Goal: Task Accomplishment & Management: Use online tool/utility

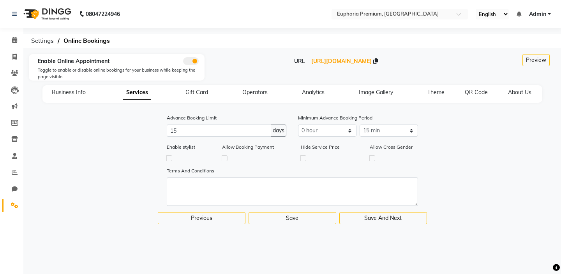
select select "15: 15"
click at [15, 55] on icon at bounding box center [14, 57] width 4 height 6
select select "7925"
select select "service"
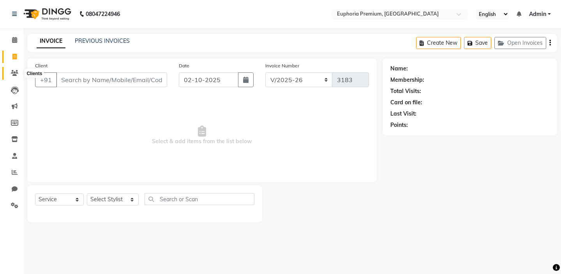
click at [16, 75] on icon at bounding box center [14, 73] width 7 height 6
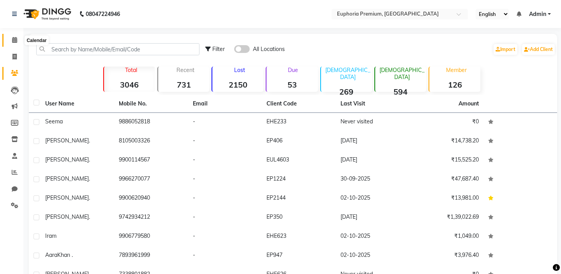
click at [16, 42] on icon at bounding box center [14, 40] width 5 height 6
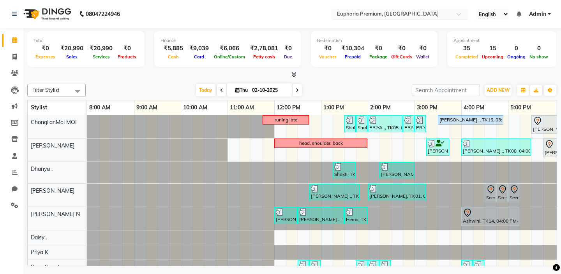
click at [460, 14] on span at bounding box center [462, 16] width 10 height 8
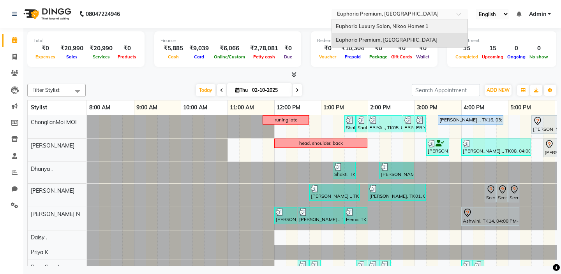
click at [411, 28] on span "Euphoria Luxury Salon, Nikoo Homes 1" at bounding box center [382, 26] width 93 height 6
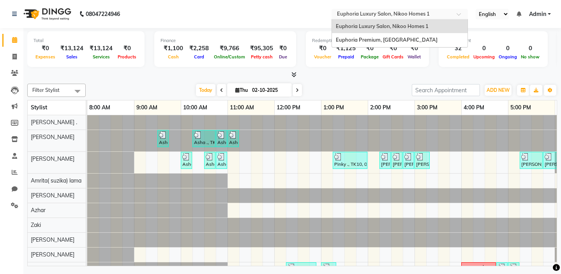
click at [460, 12] on span at bounding box center [462, 16] width 10 height 8
click at [433, 38] on div "Euphoria Premium, [GEOGRAPHIC_DATA]" at bounding box center [400, 40] width 136 height 14
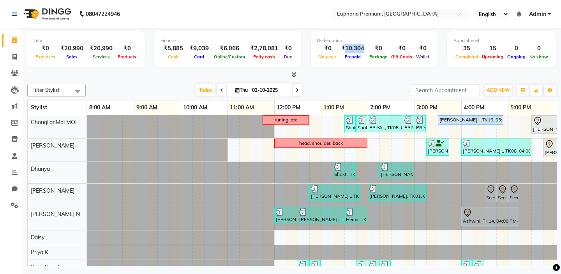
drag, startPoint x: 340, startPoint y: 48, endPoint x: 359, endPoint y: 47, distance: 18.8
click at [359, 47] on div "₹10,304" at bounding box center [352, 48] width 29 height 9
click at [13, 59] on icon at bounding box center [14, 57] width 4 height 6
select select "7925"
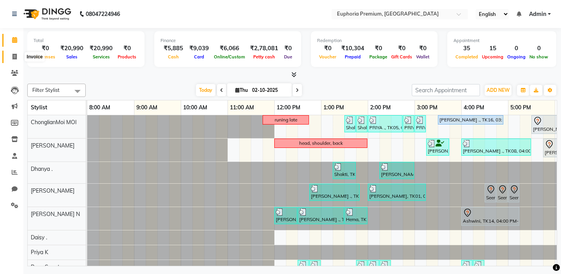
select select "service"
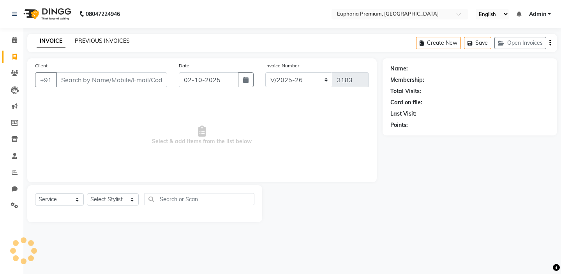
click at [109, 43] on link "PREVIOUS INVOICES" at bounding box center [102, 40] width 55 height 7
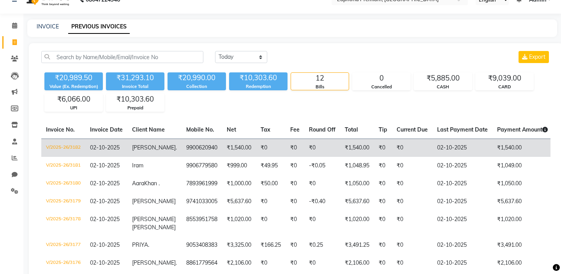
scroll to position [13, 0]
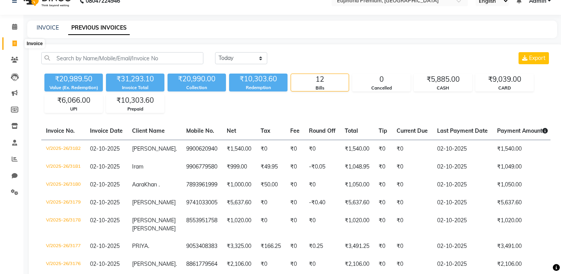
click at [15, 46] on icon at bounding box center [14, 44] width 4 height 6
select select "service"
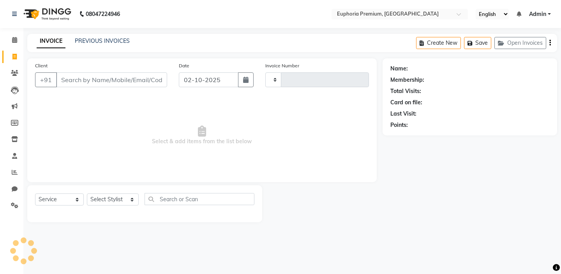
type input "3183"
select select "7925"
click at [20, 39] on span at bounding box center [15, 40] width 14 height 9
